Goal: Navigation & Orientation: Find specific page/section

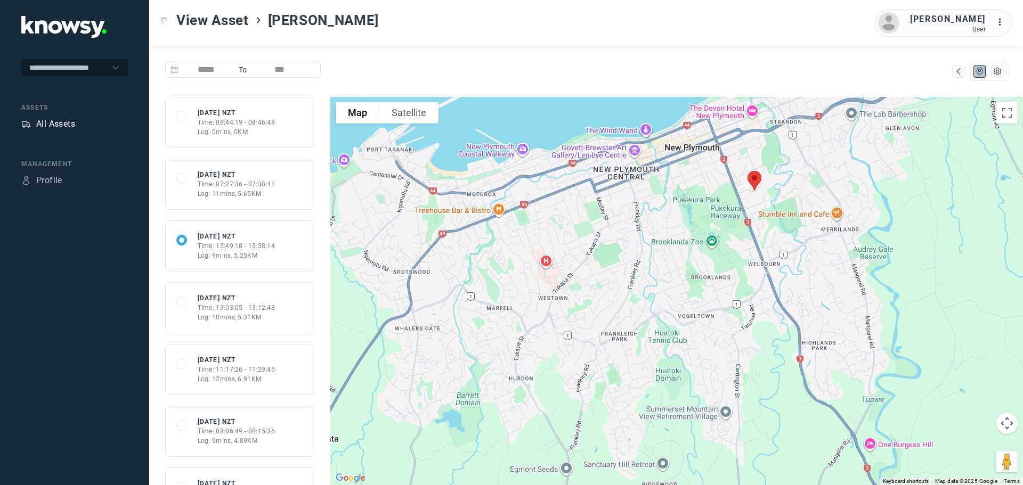
click at [56, 123] on div "All Assets" at bounding box center [55, 124] width 39 height 13
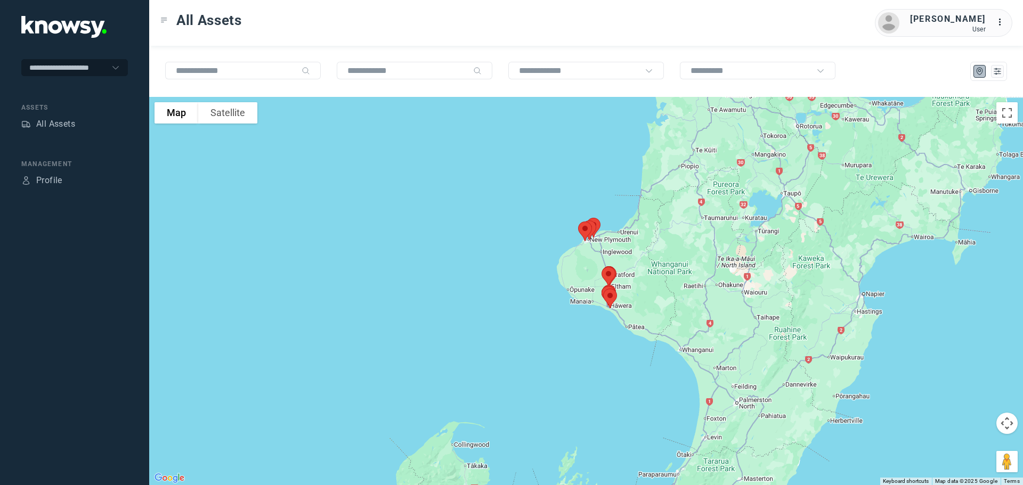
drag, startPoint x: 584, startPoint y: 149, endPoint x: 593, endPoint y: 266, distance: 117.5
click at [593, 266] on div at bounding box center [586, 291] width 874 height 388
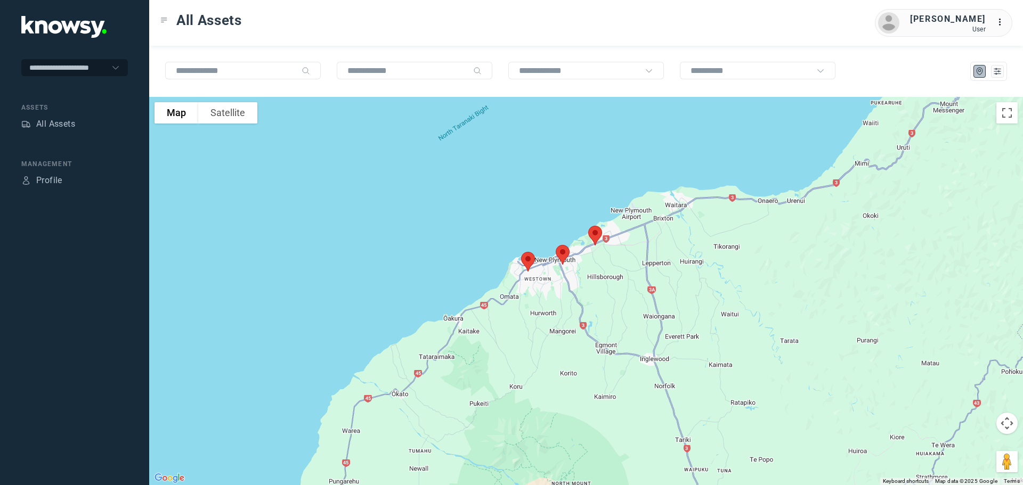
drag, startPoint x: 631, startPoint y: 221, endPoint x: 632, endPoint y: 302, distance: 80.5
click at [632, 302] on div at bounding box center [586, 291] width 874 height 388
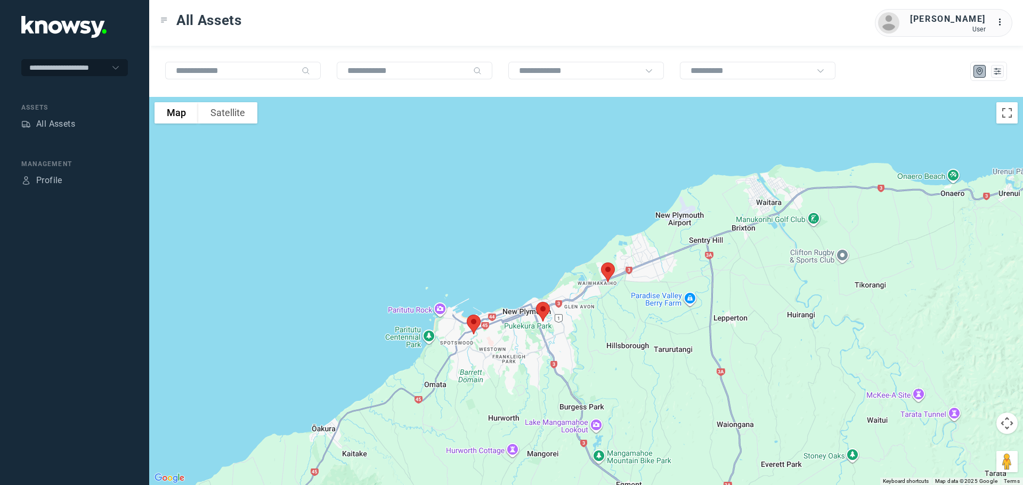
click at [606, 267] on img at bounding box center [608, 272] width 22 height 28
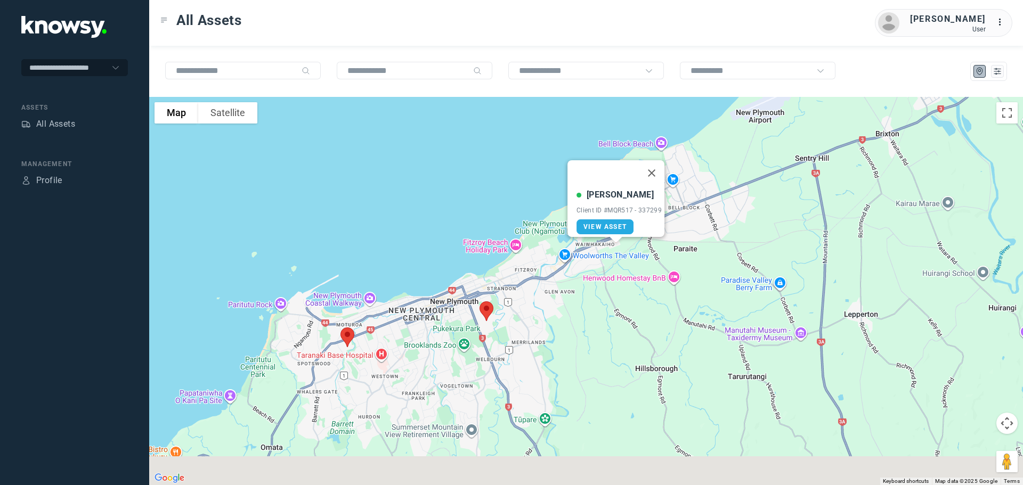
drag, startPoint x: 583, startPoint y: 280, endPoint x: 627, endPoint y: 221, distance: 74.0
click at [627, 221] on div "[PERSON_NAME] Client ID #MQR517 - 337299 View Asset" at bounding box center [586, 291] width 874 height 388
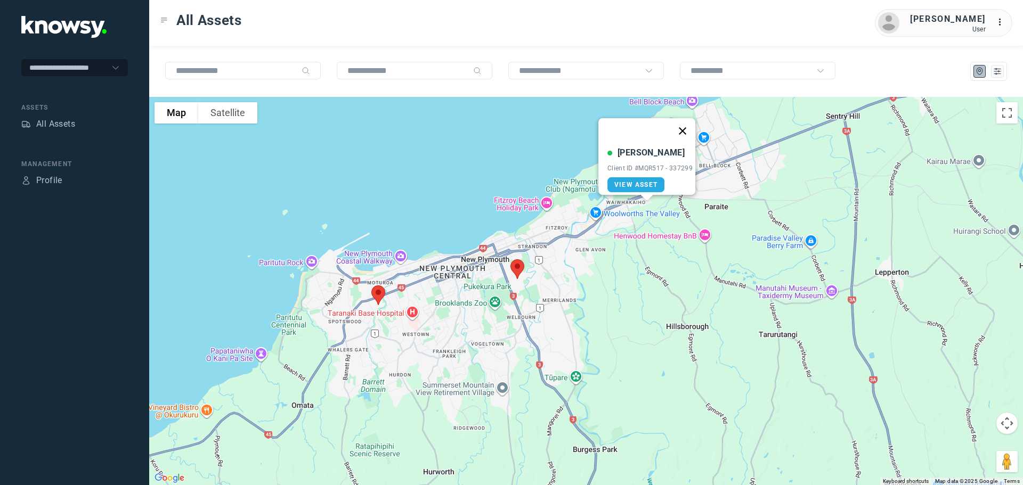
click at [686, 124] on button "Close" at bounding box center [683, 131] width 26 height 26
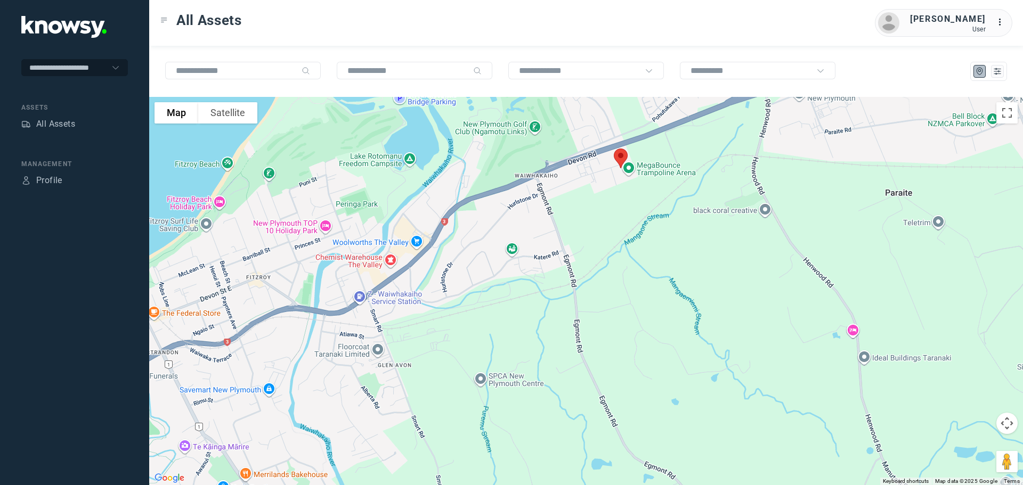
drag, startPoint x: 652, startPoint y: 142, endPoint x: 652, endPoint y: 255, distance: 113.5
click at [652, 255] on div "To navigate, press the arrow keys." at bounding box center [586, 291] width 874 height 388
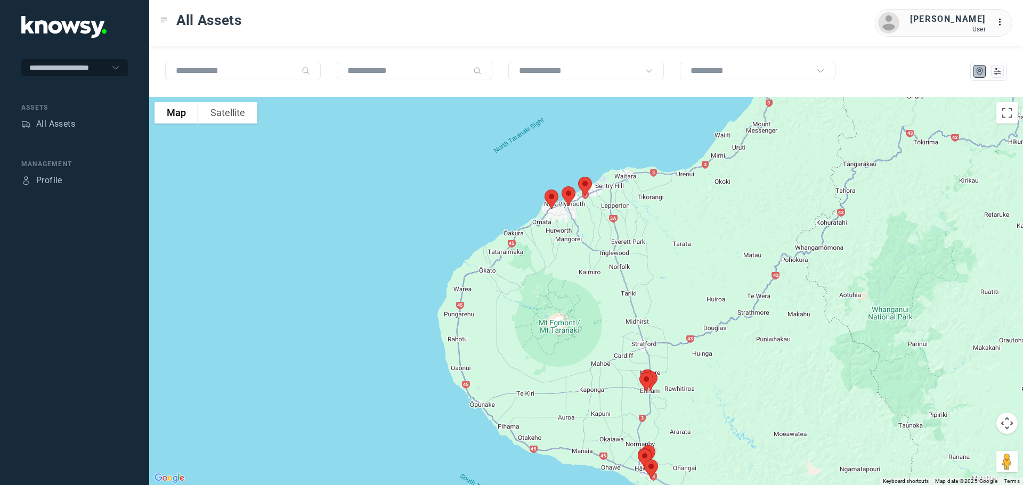
drag, startPoint x: 735, startPoint y: 301, endPoint x: 722, endPoint y: 212, distance: 90.0
click at [722, 212] on div "To navigate, press the arrow keys." at bounding box center [586, 291] width 874 height 388
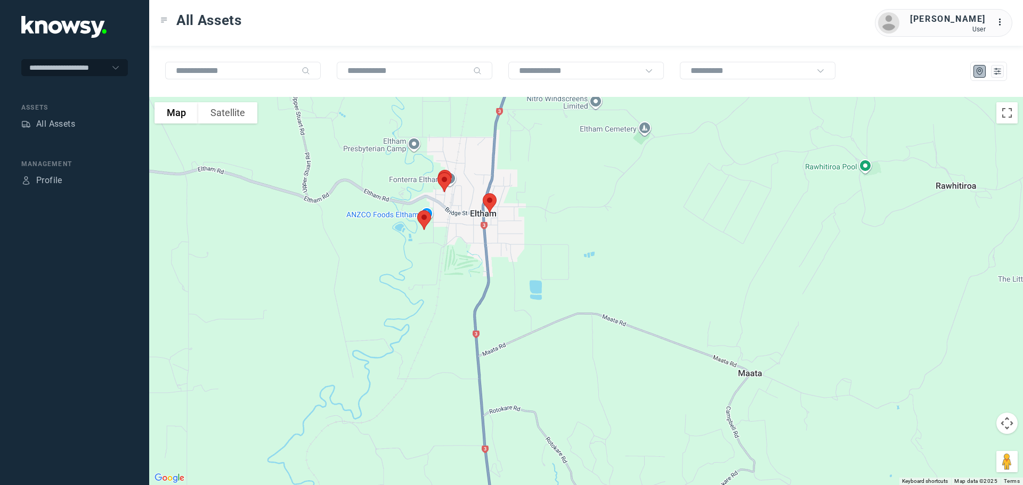
drag, startPoint x: 569, startPoint y: 204, endPoint x: 592, endPoint y: 204, distance: 22.9
click at [592, 204] on div "To navigate, press the arrow keys." at bounding box center [586, 291] width 874 height 388
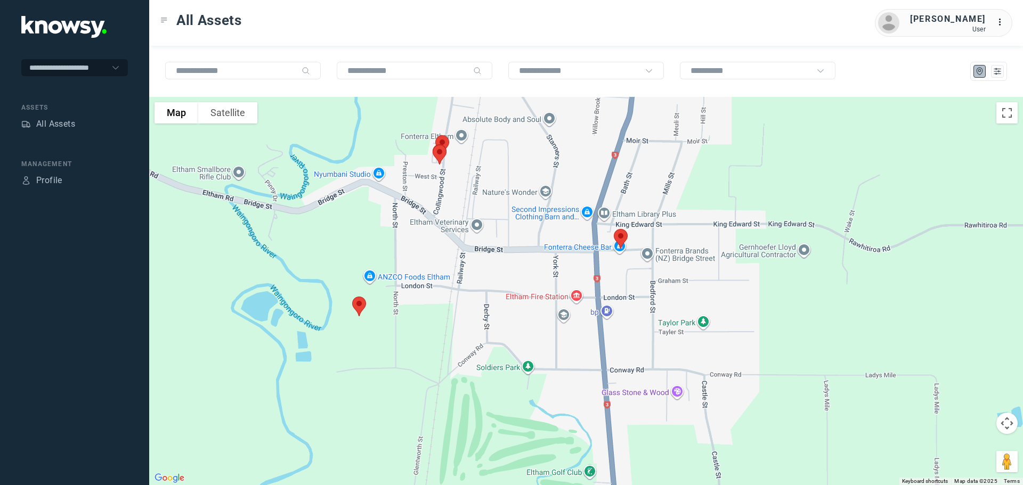
click at [356, 307] on img at bounding box center [359, 307] width 22 height 28
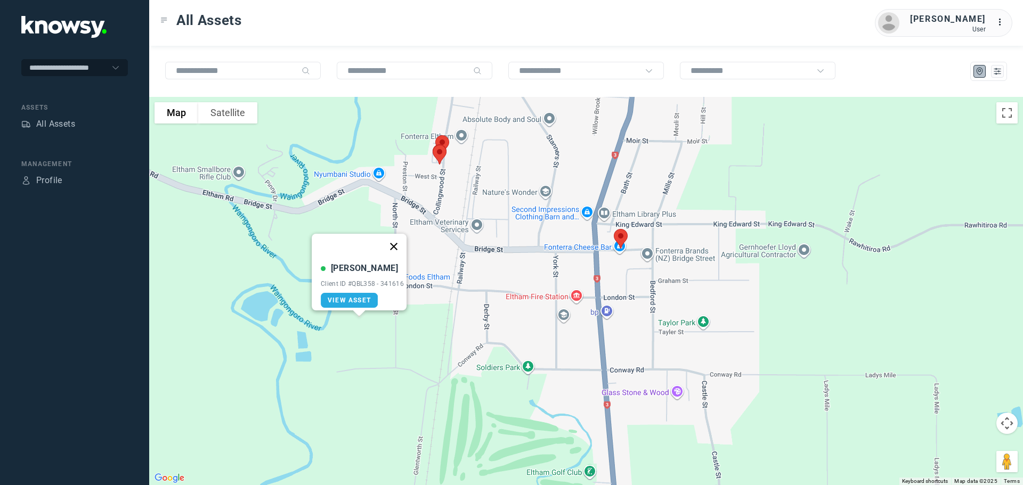
click at [395, 238] on button "Close" at bounding box center [394, 247] width 26 height 26
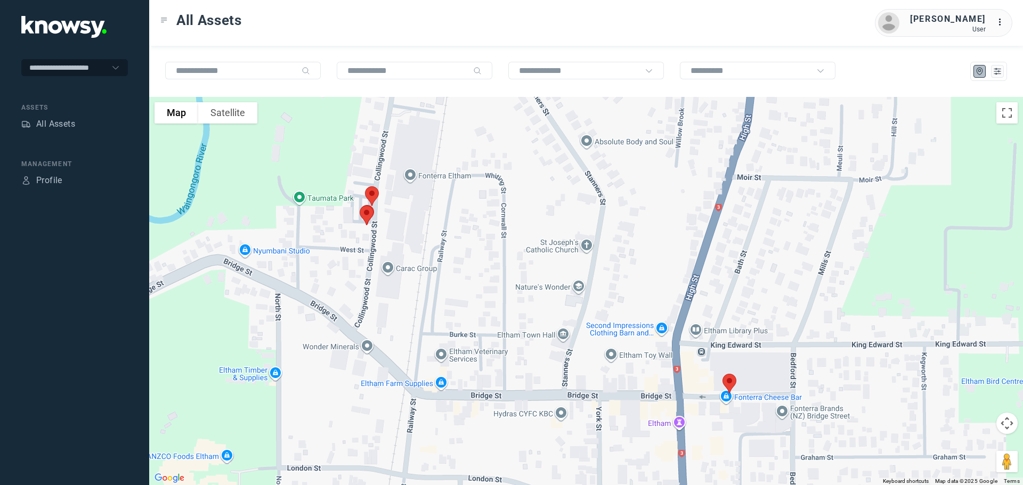
drag, startPoint x: 463, startPoint y: 171, endPoint x: 374, endPoint y: 356, distance: 205.2
click at [374, 356] on div at bounding box center [586, 291] width 874 height 388
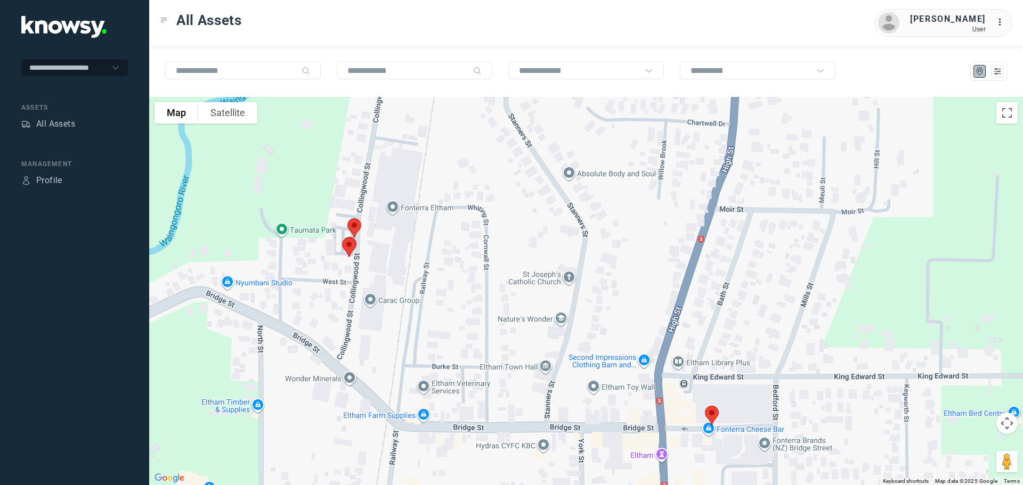
click at [351, 247] on img at bounding box center [349, 247] width 22 height 28
click at [392, 179] on button "Close" at bounding box center [385, 188] width 26 height 26
click at [358, 223] on img at bounding box center [354, 228] width 22 height 28
click at [392, 161] on button "Close" at bounding box center [389, 169] width 26 height 26
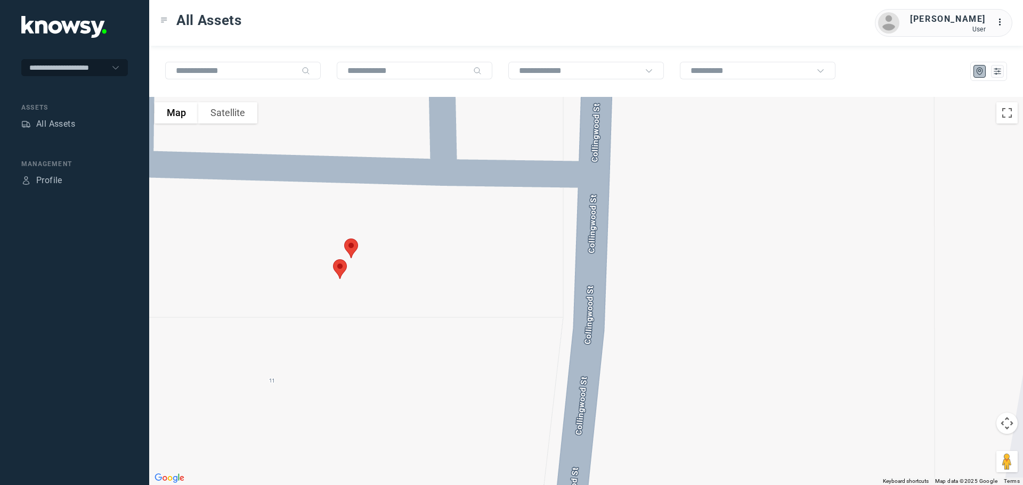
click at [354, 244] on img at bounding box center [351, 248] width 22 height 28
click at [386, 183] on button "Close" at bounding box center [386, 189] width 26 height 26
click at [340, 269] on img at bounding box center [340, 269] width 22 height 28
click at [378, 202] on button "Close" at bounding box center [376, 210] width 26 height 26
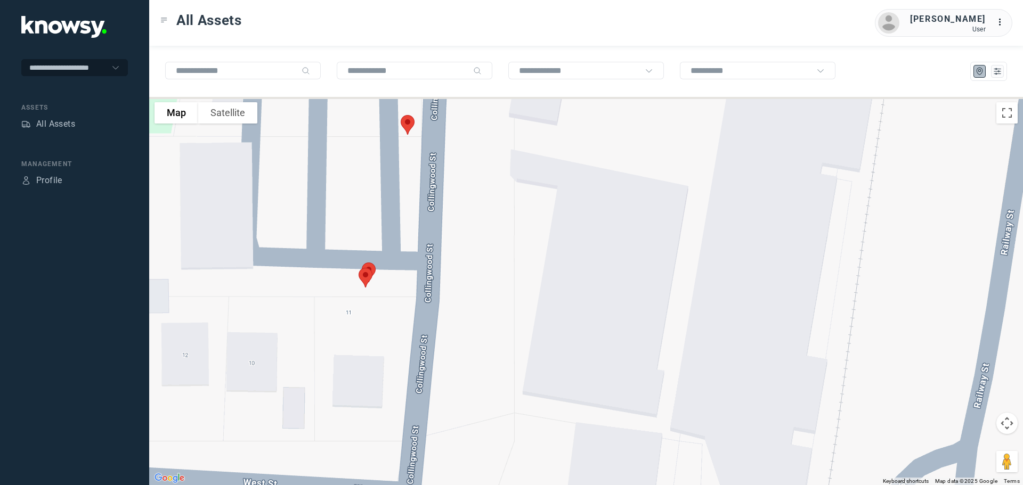
drag, startPoint x: 392, startPoint y: 188, endPoint x: 337, endPoint y: 233, distance: 70.8
click at [337, 233] on div at bounding box center [586, 291] width 874 height 388
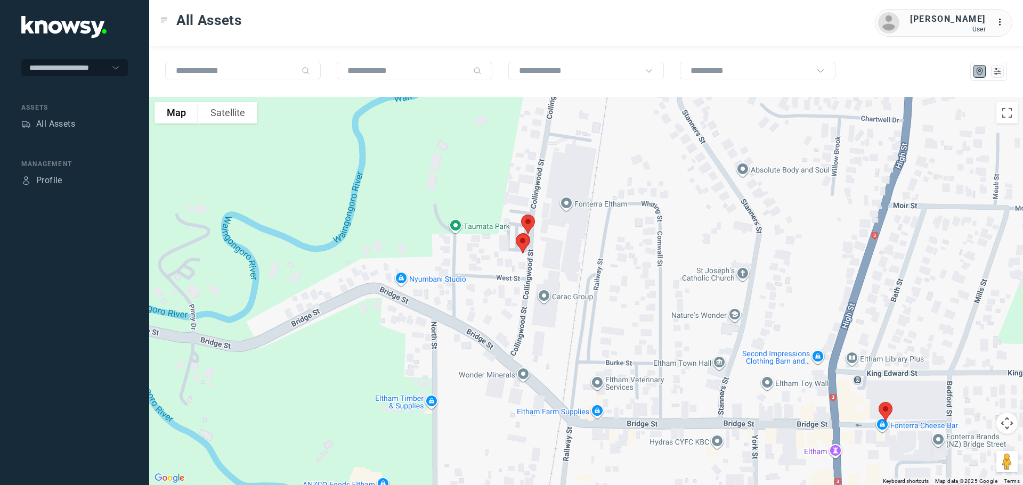
click at [887, 411] on img at bounding box center [885, 412] width 22 height 28
click at [926, 345] on button "Close" at bounding box center [921, 352] width 26 height 26
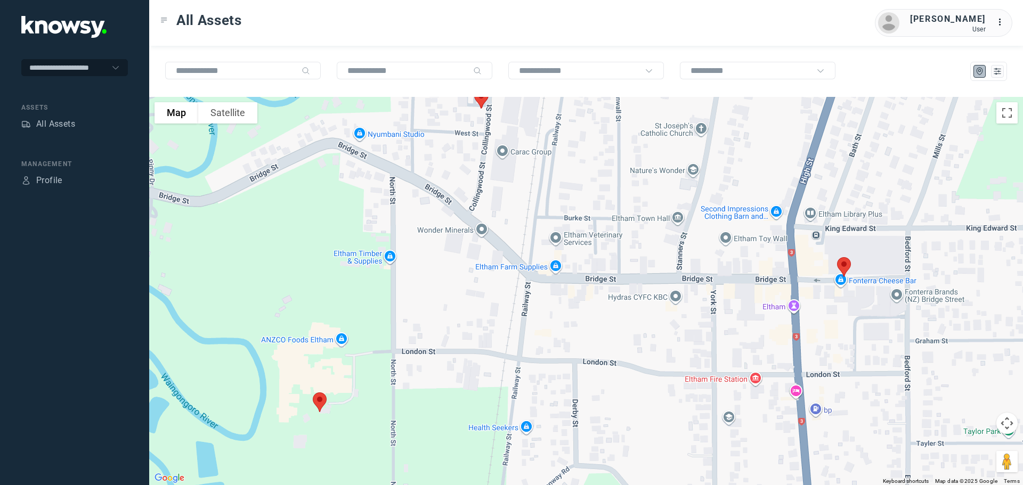
drag, startPoint x: 688, startPoint y: 340, endPoint x: 641, endPoint y: 163, distance: 184.2
click at [641, 163] on div at bounding box center [586, 291] width 874 height 388
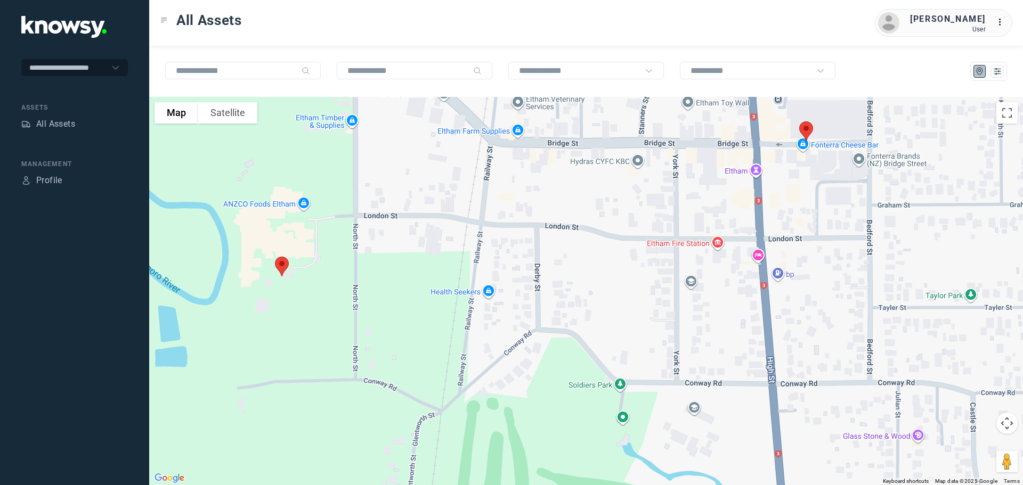
click at [280, 265] on img at bounding box center [282, 267] width 22 height 28
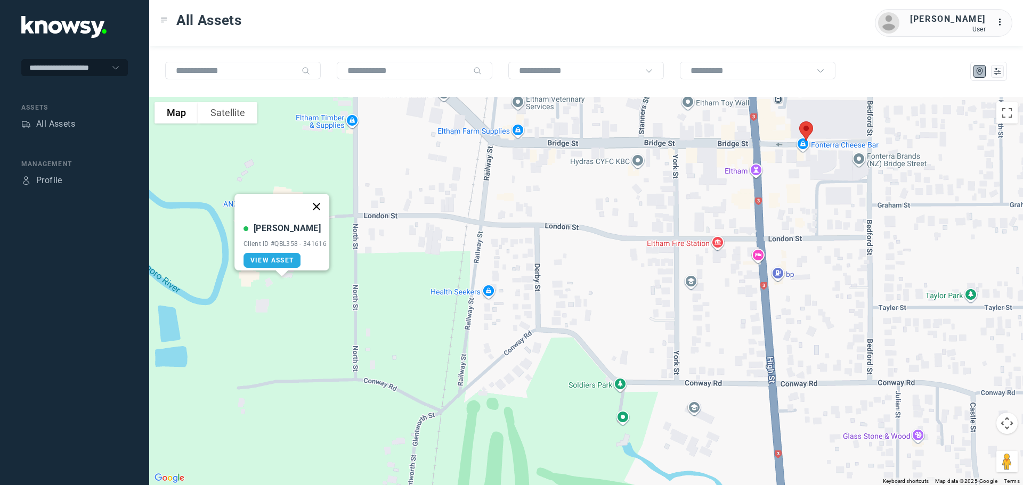
click at [321, 199] on button "Close" at bounding box center [317, 207] width 26 height 26
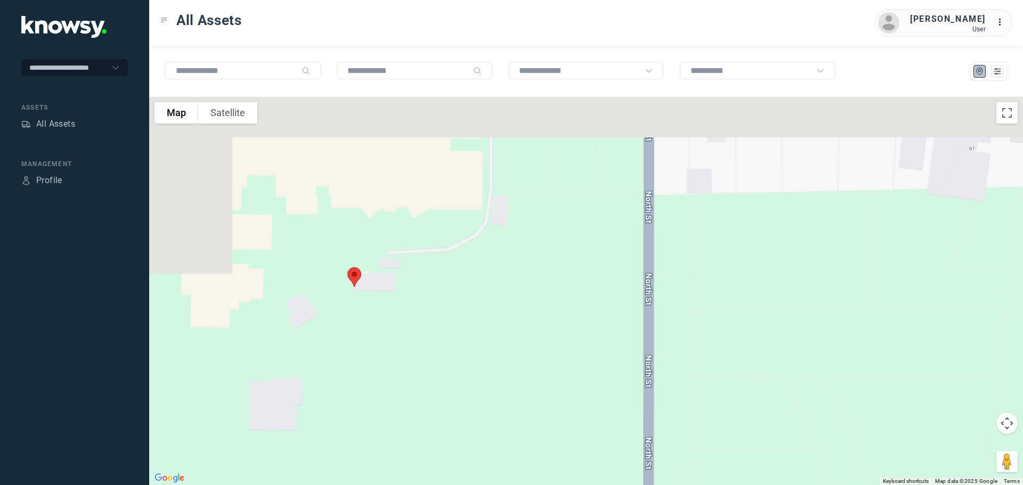
drag, startPoint x: 316, startPoint y: 167, endPoint x: 460, endPoint y: 377, distance: 254.1
click at [460, 377] on div "To navigate, press the arrow keys." at bounding box center [586, 291] width 874 height 388
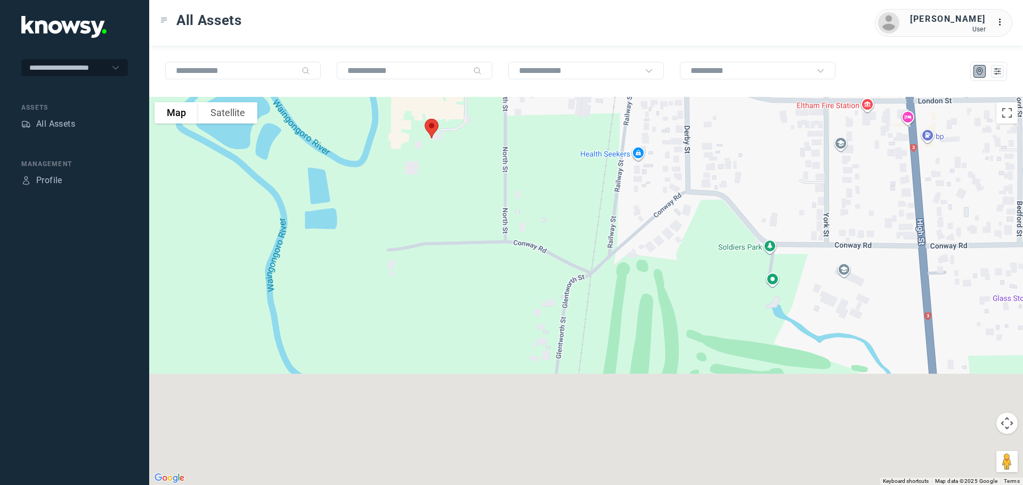
drag, startPoint x: 565, startPoint y: 431, endPoint x: 556, endPoint y: 157, distance: 274.0
click at [556, 158] on div "To navigate, press the arrow keys." at bounding box center [586, 291] width 874 height 388
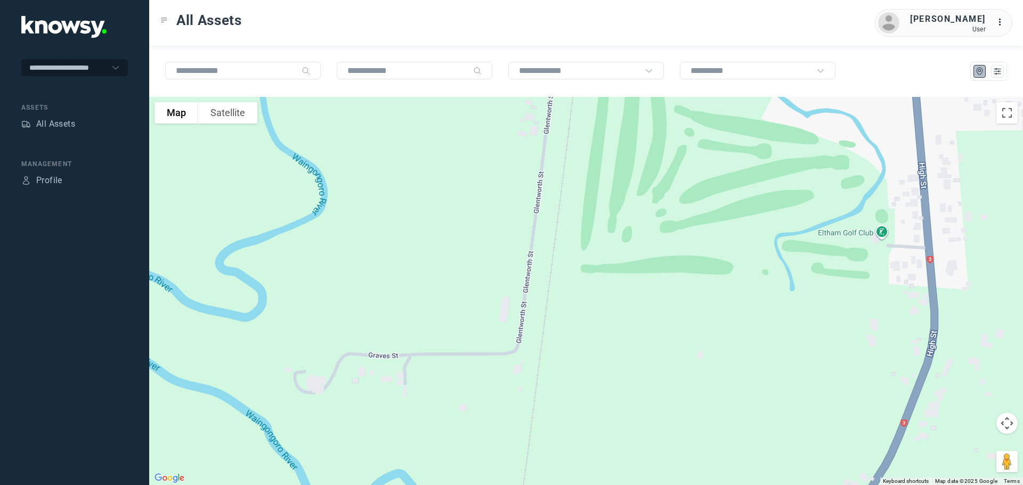
drag, startPoint x: 625, startPoint y: 351, endPoint x: 590, endPoint y: 214, distance: 141.9
click at [590, 214] on div "To navigate, press the arrow keys." at bounding box center [586, 291] width 874 height 388
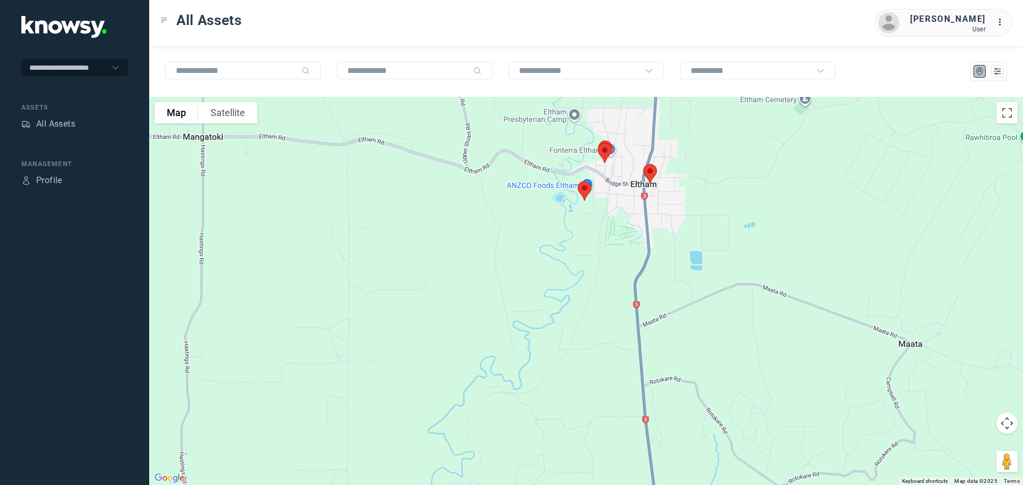
drag, startPoint x: 633, startPoint y: 251, endPoint x: 637, endPoint y: 260, distance: 10.2
click at [626, 225] on div "To navigate, press the arrow keys." at bounding box center [586, 291] width 874 height 388
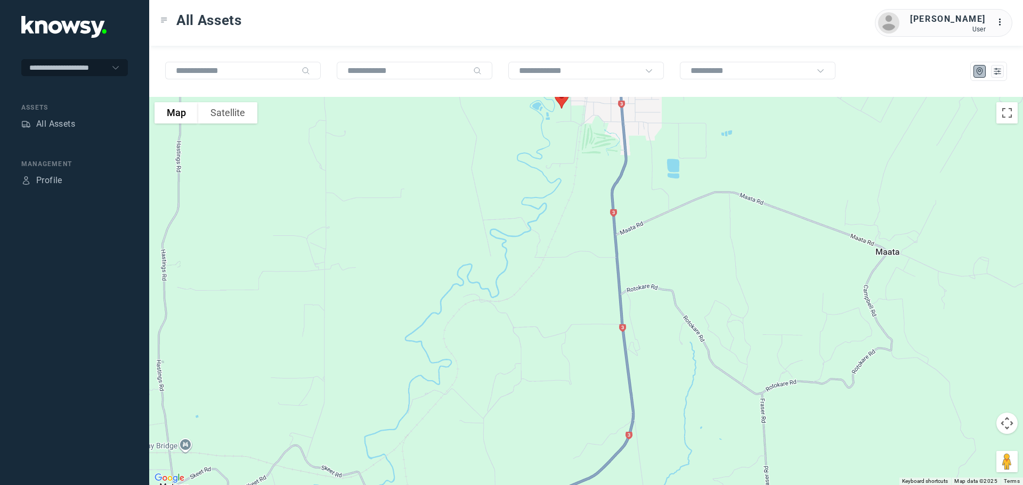
drag, startPoint x: 623, startPoint y: 265, endPoint x: 622, endPoint y: 273, distance: 7.5
click at [623, 265] on div "To navigate, press the arrow keys." at bounding box center [586, 291] width 874 height 388
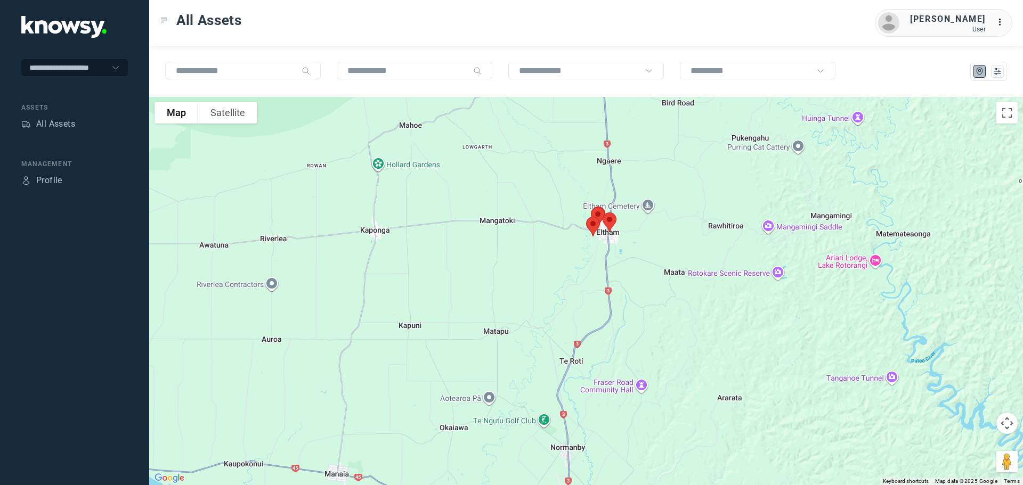
drag, startPoint x: 584, startPoint y: 443, endPoint x: 590, endPoint y: 255, distance: 187.7
click at [590, 255] on div "To navigate, press the arrow keys." at bounding box center [586, 291] width 874 height 388
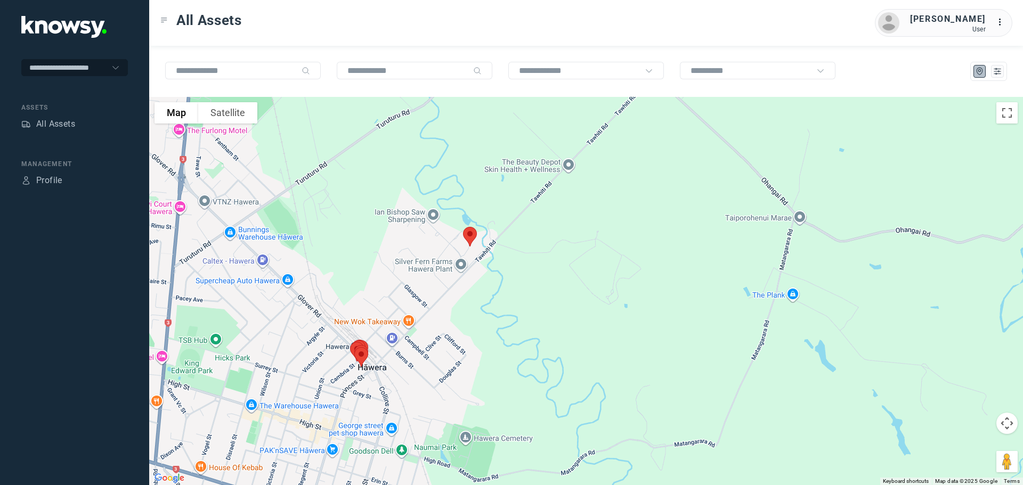
click at [471, 234] on img at bounding box center [470, 237] width 22 height 28
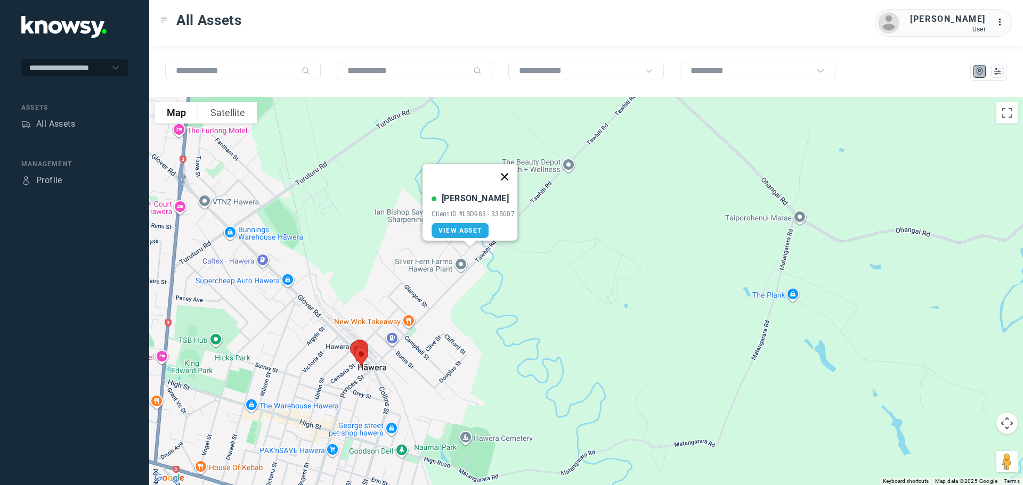
click at [512, 170] on button "Close" at bounding box center [505, 177] width 26 height 26
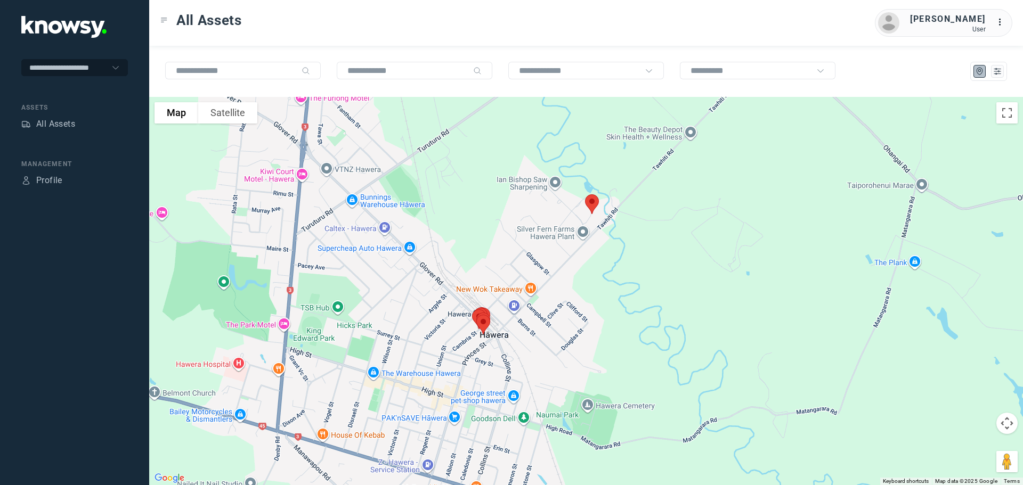
drag, startPoint x: 370, startPoint y: 339, endPoint x: 567, endPoint y: 274, distance: 207.1
click at [567, 274] on div at bounding box center [586, 291] width 874 height 388
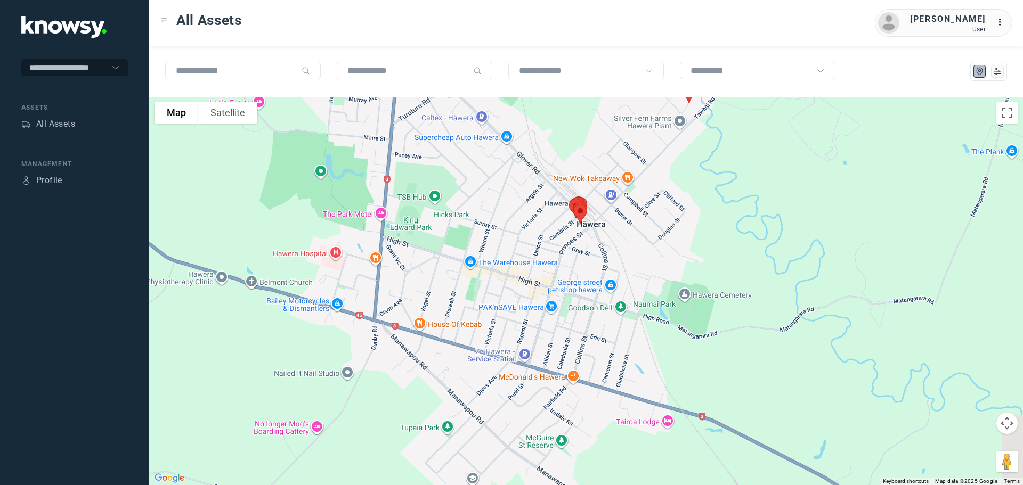
drag, startPoint x: 598, startPoint y: 331, endPoint x: 570, endPoint y: 230, distance: 105.0
click at [570, 230] on div at bounding box center [586, 291] width 874 height 388
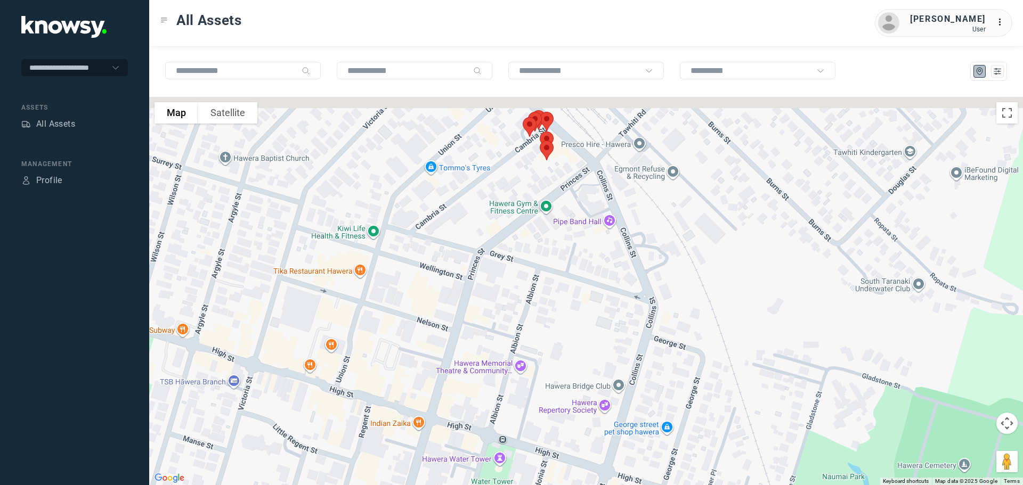
drag, startPoint x: 569, startPoint y: 234, endPoint x: 564, endPoint y: 283, distance: 49.2
click at [565, 279] on div at bounding box center [586, 291] width 874 height 388
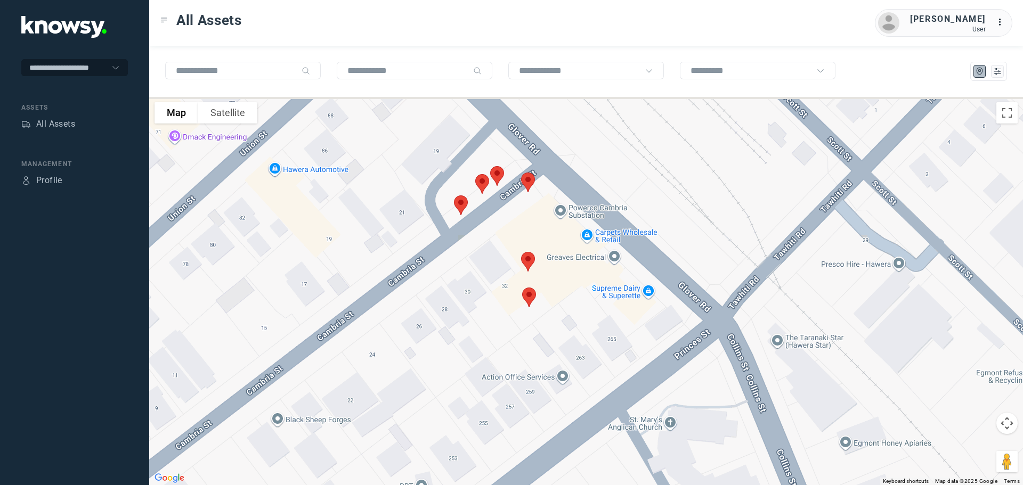
drag, startPoint x: 508, startPoint y: 143, endPoint x: 553, endPoint y: 247, distance: 113.1
click at [554, 245] on div at bounding box center [586, 291] width 874 height 388
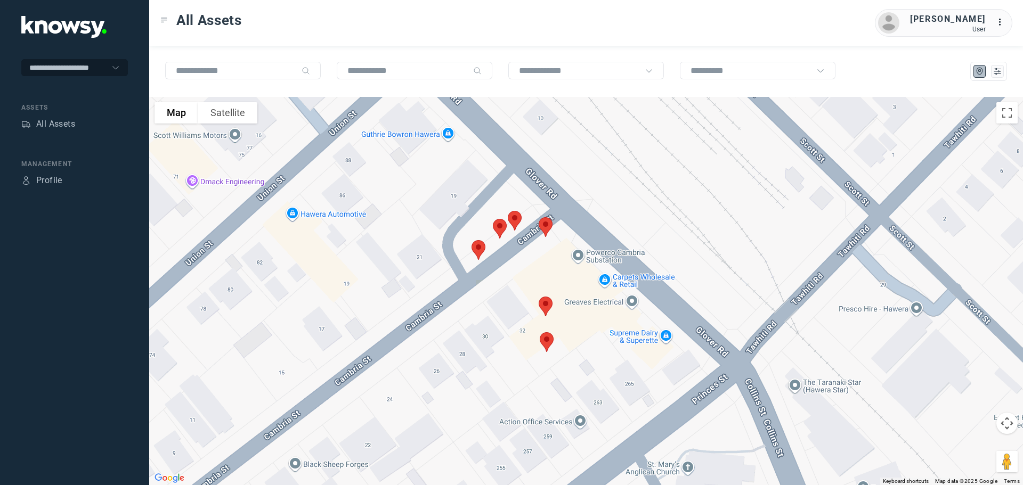
click at [480, 249] on img at bounding box center [478, 250] width 22 height 28
click at [517, 183] on button "Close" at bounding box center [514, 190] width 26 height 26
click at [499, 224] on img at bounding box center [500, 229] width 22 height 28
click at [538, 161] on button "Close" at bounding box center [534, 169] width 26 height 26
click at [517, 217] on img at bounding box center [515, 221] width 22 height 28
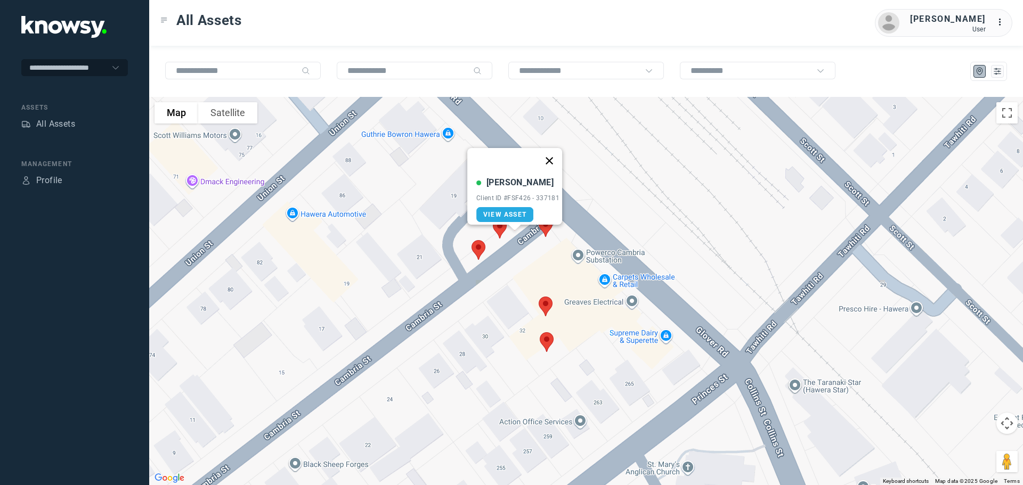
click at [553, 157] on button "Close" at bounding box center [550, 161] width 26 height 26
click at [547, 221] on img at bounding box center [545, 227] width 22 height 28
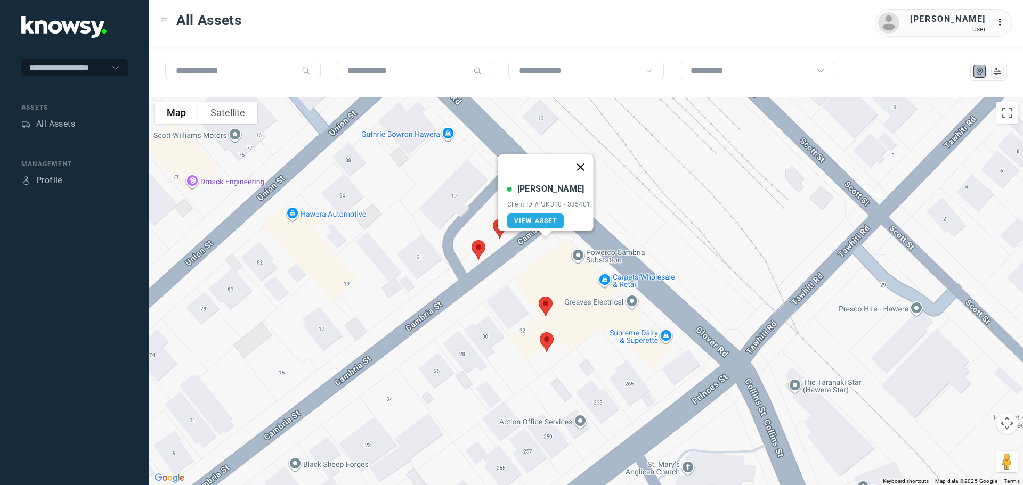
click at [578, 163] on button "Close" at bounding box center [580, 168] width 26 height 26
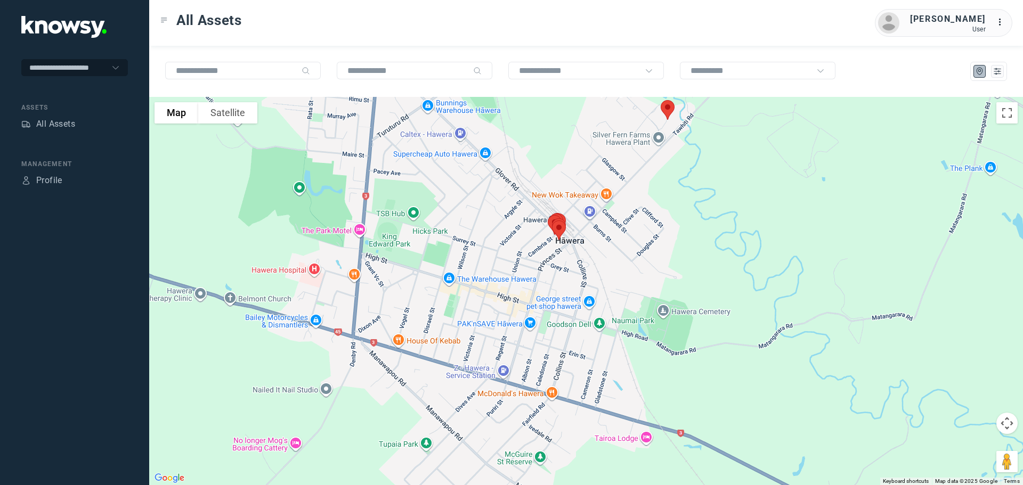
drag, startPoint x: 540, startPoint y: 322, endPoint x: 525, endPoint y: 229, distance: 94.4
click at [525, 229] on div at bounding box center [586, 291] width 874 height 388
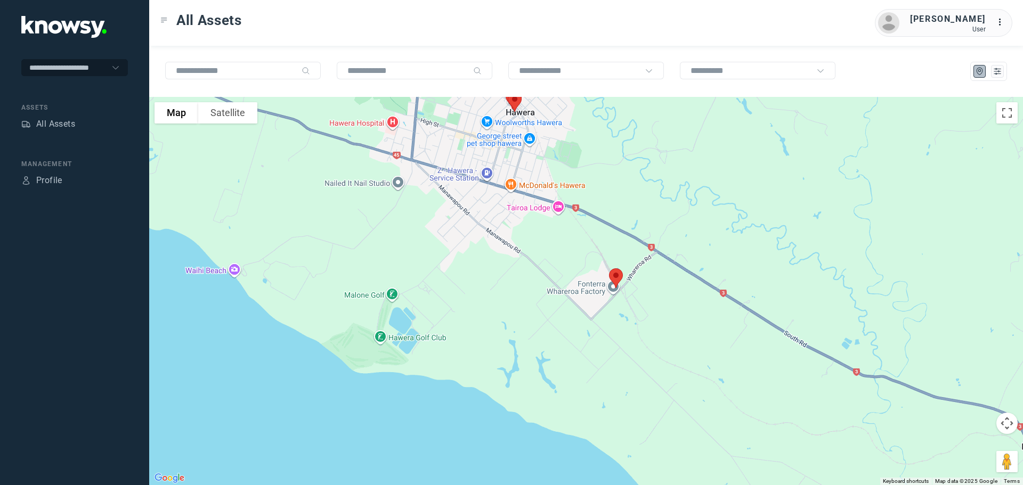
drag, startPoint x: 572, startPoint y: 306, endPoint x: 553, endPoint y: 229, distance: 80.3
click at [553, 229] on div at bounding box center [586, 291] width 874 height 388
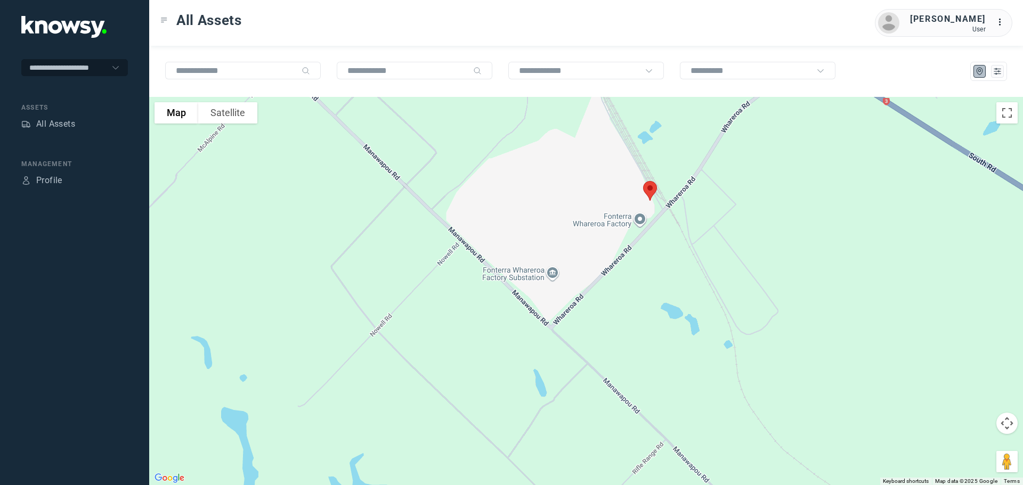
click at [646, 188] on img at bounding box center [650, 191] width 22 height 28
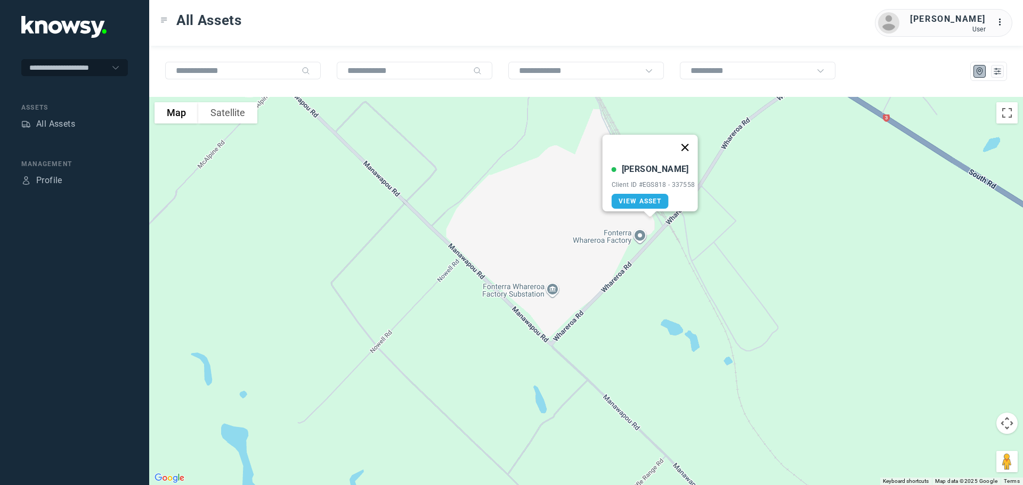
click at [689, 140] on button "Close" at bounding box center [685, 148] width 26 height 26
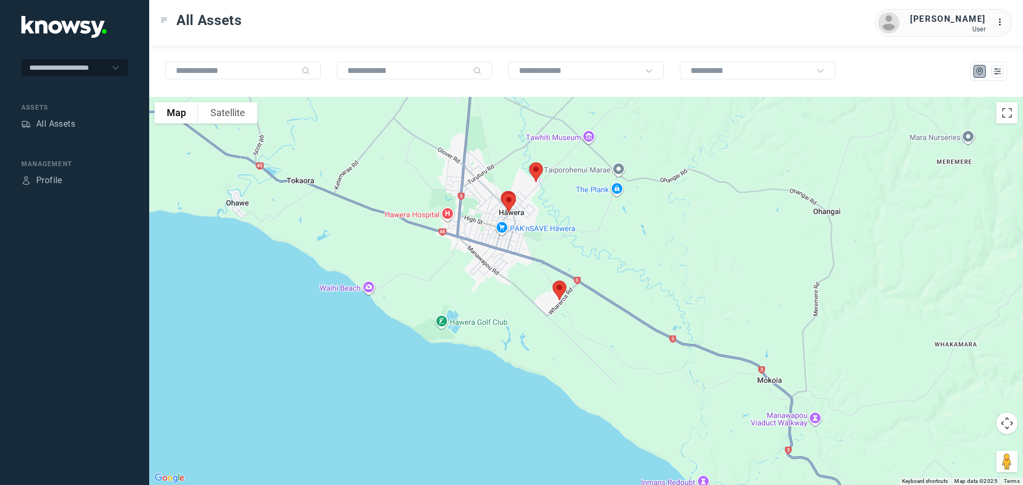
drag, startPoint x: 421, startPoint y: 209, endPoint x: 440, endPoint y: 289, distance: 82.1
click at [440, 289] on div at bounding box center [586, 291] width 874 height 388
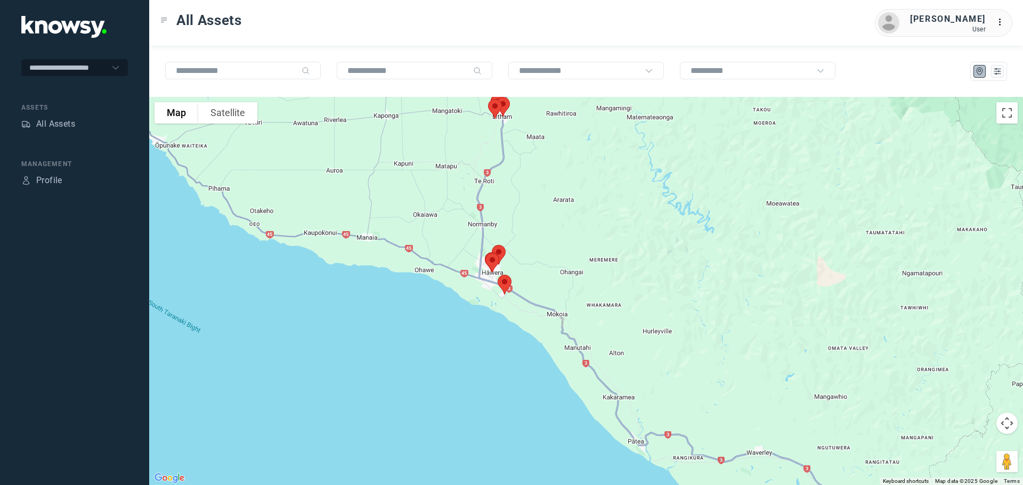
drag, startPoint x: 620, startPoint y: 386, endPoint x: 598, endPoint y: 248, distance: 139.7
click at [599, 249] on div at bounding box center [586, 291] width 874 height 388
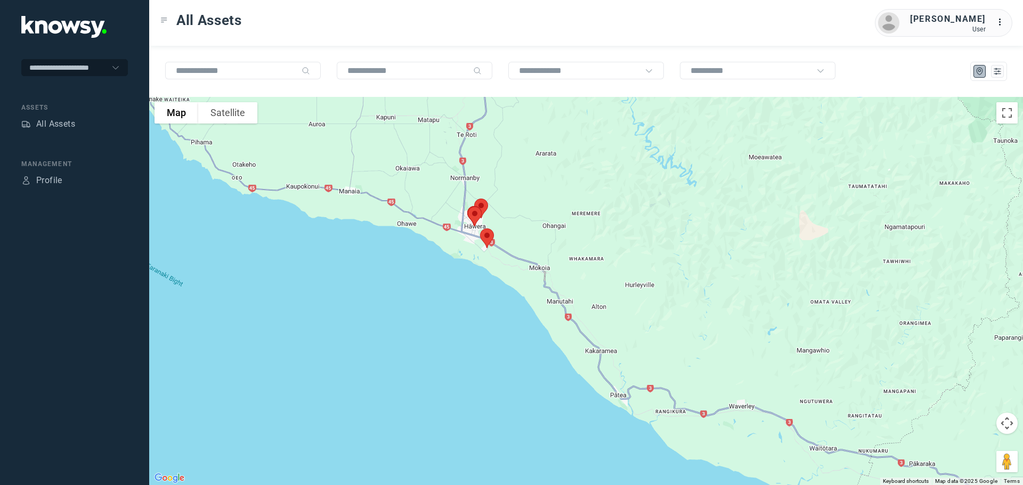
drag, startPoint x: 611, startPoint y: 247, endPoint x: 600, endPoint y: 452, distance: 204.9
click at [615, 466] on div at bounding box center [586, 291] width 874 height 388
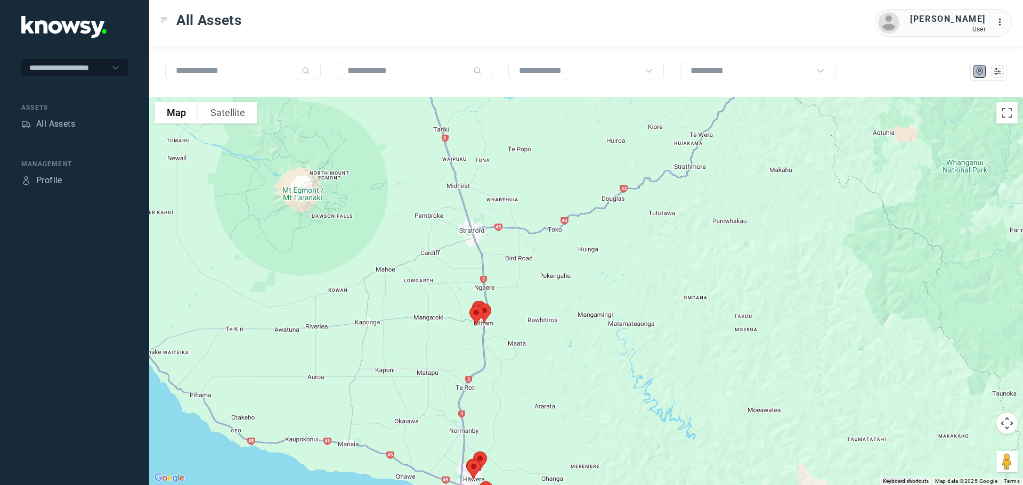
drag, startPoint x: 320, startPoint y: 213, endPoint x: 409, endPoint y: 446, distance: 249.3
click at [409, 446] on div at bounding box center [586, 291] width 874 height 388
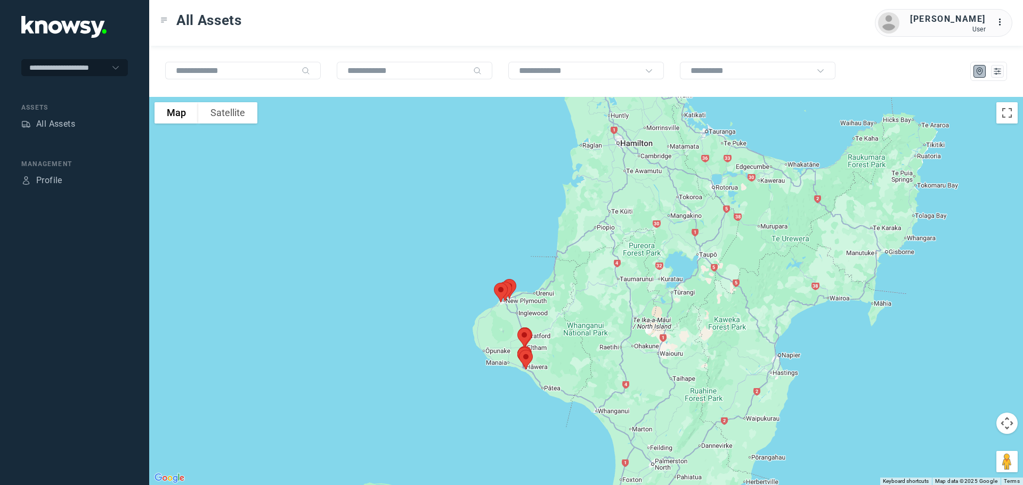
drag, startPoint x: 695, startPoint y: 338, endPoint x: 621, endPoint y: 328, distance: 74.2
click at [621, 328] on div at bounding box center [586, 291] width 874 height 388
